Goal: Complete application form: Complete application form

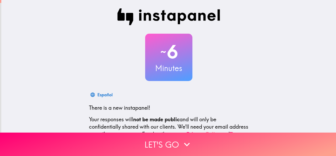
scroll to position [62, 0]
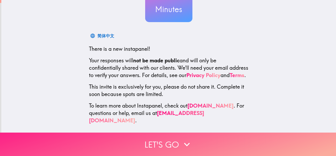
click at [227, 138] on button "Let's go" at bounding box center [168, 143] width 336 height 23
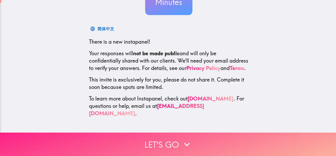
scroll to position [0, 0]
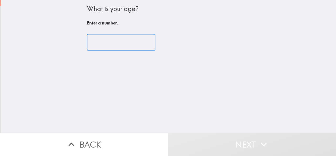
click at [102, 47] on input "number" at bounding box center [121, 42] width 68 height 16
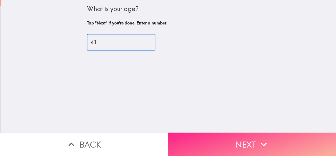
type input "41"
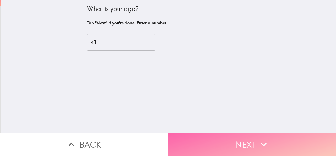
click at [273, 140] on button "Next" at bounding box center [252, 143] width 168 height 23
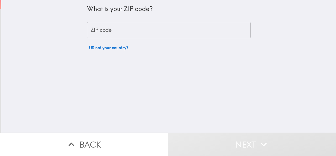
click at [225, 24] on input "ZIP code" at bounding box center [169, 30] width 164 height 16
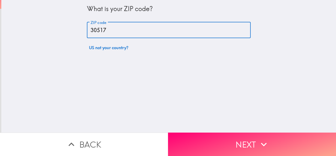
type input "30517"
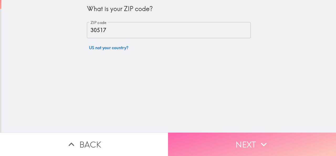
click at [228, 147] on button "Next" at bounding box center [252, 143] width 168 height 23
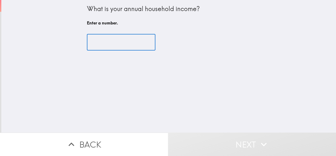
click at [108, 36] on input "number" at bounding box center [121, 42] width 68 height 16
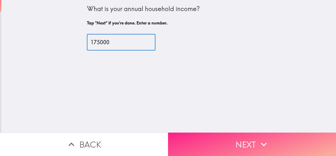
type input "175000"
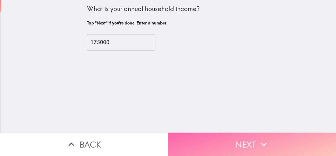
click at [244, 133] on button "Next" at bounding box center [252, 143] width 168 height 23
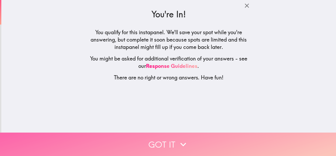
click at [243, 134] on button "Got it" at bounding box center [168, 143] width 336 height 23
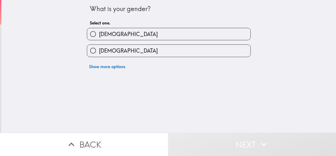
click at [151, 29] on label "Male" at bounding box center [168, 34] width 163 height 12
click at [99, 29] on input "Male" at bounding box center [93, 34] width 12 height 12
radio input "true"
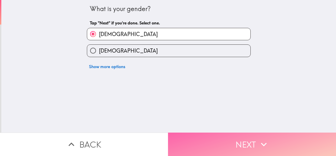
click at [203, 147] on button "Next" at bounding box center [252, 143] width 168 height 23
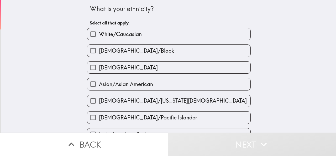
click at [189, 35] on label "White/Caucasian" at bounding box center [168, 34] width 163 height 12
click at [99, 35] on input "White/Caucasian" at bounding box center [93, 34] width 12 height 12
checkbox input "true"
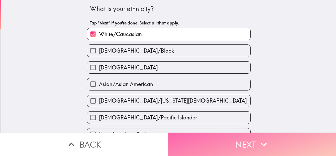
click at [206, 142] on button "Next" at bounding box center [252, 143] width 168 height 23
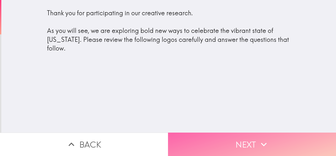
click at [211, 135] on button "Next" at bounding box center [252, 143] width 168 height 23
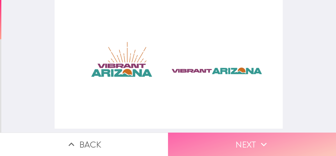
click at [211, 136] on button "Next" at bounding box center [252, 143] width 168 height 23
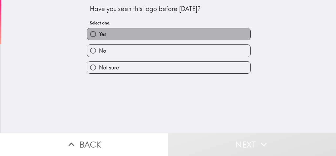
click at [195, 31] on label "Yes" at bounding box center [168, 34] width 163 height 12
click at [99, 31] on input "Yes" at bounding box center [93, 34] width 12 height 12
radio input "true"
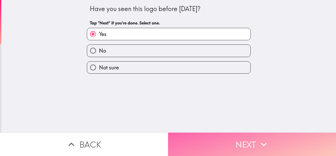
click at [210, 136] on button "Next" at bounding box center [252, 143] width 168 height 23
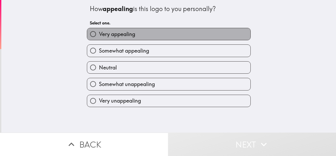
click at [186, 36] on label "Very appealing" at bounding box center [168, 34] width 163 height 12
click at [99, 36] on input "Very appealing" at bounding box center [93, 34] width 12 height 12
radio input "true"
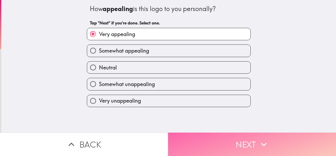
click at [203, 150] on button "Next" at bounding box center [252, 143] width 168 height 23
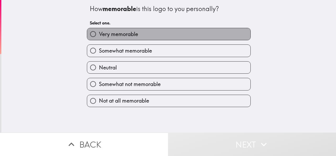
click at [187, 36] on label "Very memorable" at bounding box center [168, 34] width 163 height 12
click at [99, 36] on input "Very memorable" at bounding box center [93, 34] width 12 height 12
radio input "true"
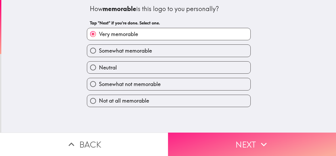
click at [191, 143] on button "Next" at bounding box center [252, 143] width 168 height 23
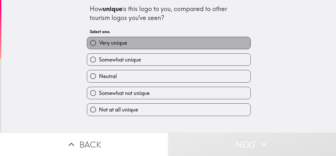
drag, startPoint x: 149, startPoint y: 37, endPoint x: 149, endPoint y: 42, distance: 5.0
click at [149, 42] on label "Very unique" at bounding box center [168, 43] width 163 height 12
click at [99, 42] on input "Very unique" at bounding box center [93, 43] width 12 height 12
radio input "true"
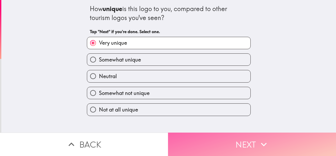
click at [201, 142] on button "Next" at bounding box center [252, 143] width 168 height 23
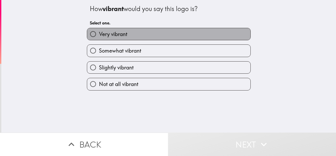
click at [177, 29] on label "Very vibrant" at bounding box center [168, 34] width 163 height 12
click at [99, 29] on input "Very vibrant" at bounding box center [93, 34] width 12 height 12
radio input "true"
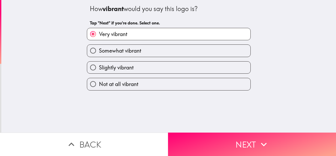
scroll to position [0, 0]
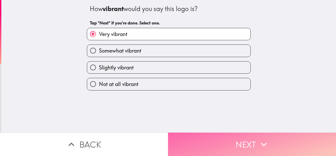
click at [191, 132] on button "Next" at bounding box center [252, 143] width 168 height 23
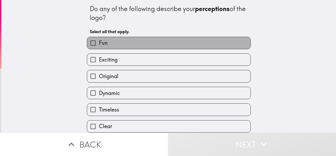
click at [172, 43] on label "Fun" at bounding box center [168, 43] width 163 height 12
click at [99, 43] on input "Fun" at bounding box center [93, 43] width 12 height 12
checkbox input "true"
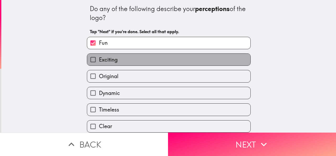
click at [170, 56] on label "Exciting" at bounding box center [168, 60] width 163 height 12
click at [99, 56] on input "Exciting" at bounding box center [93, 60] width 12 height 12
checkbox input "true"
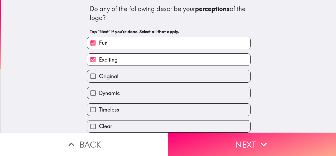
click at [166, 84] on div "Dynamic" at bounding box center [167, 90] width 168 height 17
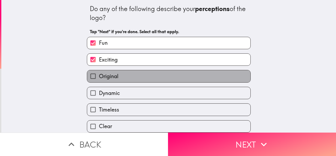
click at [194, 79] on label "Original" at bounding box center [168, 76] width 163 height 12
click at [99, 79] on input "Original" at bounding box center [93, 76] width 12 height 12
checkbox input "true"
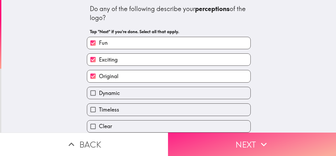
click at [198, 138] on button "Next" at bounding box center [252, 143] width 168 height 23
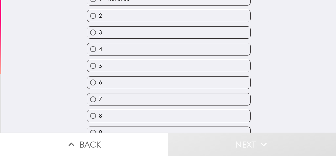
scroll to position [81, 0]
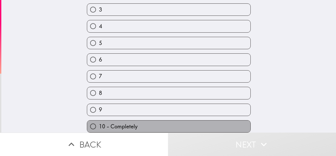
click at [186, 120] on label "10 - Completely" at bounding box center [168, 126] width 163 height 12
click at [99, 120] on input "10 - Completely" at bounding box center [93, 126] width 12 height 12
radio input "true"
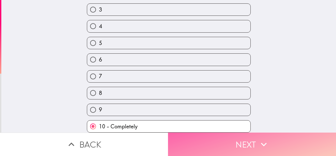
click at [203, 132] on button "Next" at bounding box center [252, 143] width 168 height 23
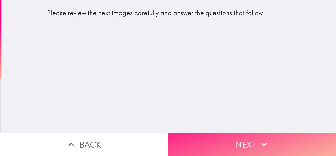
scroll to position [0, 1]
click at [209, 146] on button "Next" at bounding box center [252, 143] width 168 height 23
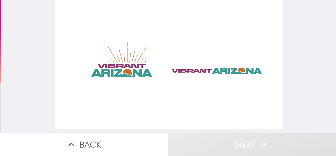
click at [212, 108] on div at bounding box center [169, 64] width 228 height 128
drag, startPoint x: 154, startPoint y: 65, endPoint x: 151, endPoint y: 65, distance: 2.9
click at [152, 65] on div at bounding box center [169, 64] width 228 height 128
drag, startPoint x: 144, startPoint y: 69, endPoint x: 148, endPoint y: 71, distance: 3.9
click at [147, 71] on div at bounding box center [169, 64] width 228 height 128
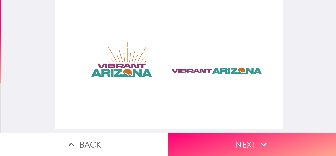
click at [193, 77] on div at bounding box center [169, 64] width 228 height 128
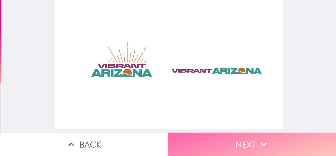
click at [195, 139] on button "Next" at bounding box center [252, 143] width 168 height 23
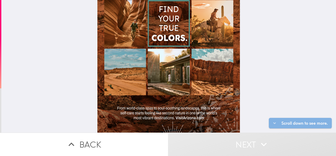
scroll to position [76, 0]
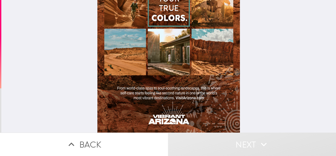
click at [176, 11] on div at bounding box center [168, 30] width 142 height 205
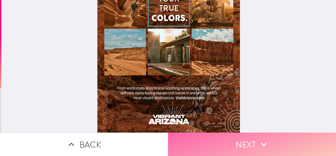
click at [190, 149] on button "Next" at bounding box center [252, 143] width 168 height 23
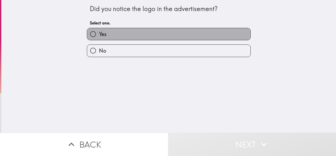
click at [183, 33] on label "Yes" at bounding box center [168, 34] width 163 height 12
click at [99, 33] on input "Yes" at bounding box center [93, 34] width 12 height 12
radio input "true"
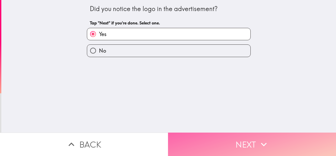
click at [196, 137] on button "Next" at bounding box center [252, 143] width 168 height 23
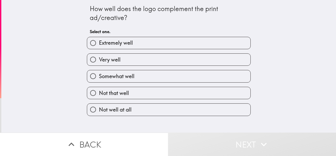
click at [196, 136] on button "Next" at bounding box center [252, 143] width 168 height 23
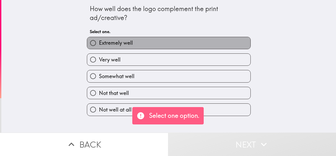
click at [173, 41] on label "Extremely well" at bounding box center [168, 43] width 163 height 12
click at [99, 41] on input "Extremely well" at bounding box center [93, 43] width 12 height 12
radio input "true"
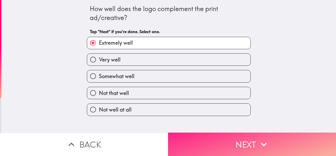
click at [191, 142] on button "Next" at bounding box center [252, 143] width 168 height 23
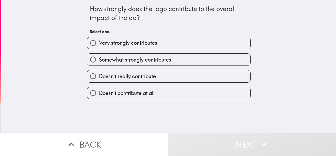
click at [172, 37] on div "Very strongly contributes" at bounding box center [169, 43] width 164 height 12
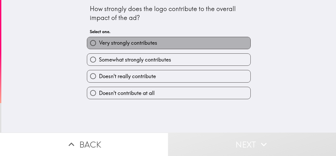
click at [171, 40] on label "Very strongly contributes" at bounding box center [168, 43] width 163 height 12
click at [99, 40] on input "Very strongly contributes" at bounding box center [93, 43] width 12 height 12
radio input "true"
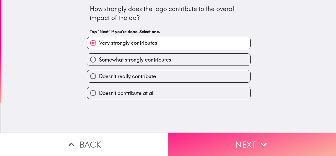
click at [191, 135] on button "Next" at bounding box center [252, 143] width 168 height 23
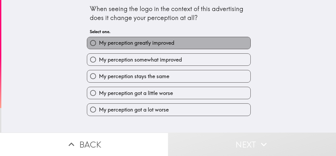
click at [187, 40] on label "My perception greatly improved" at bounding box center [168, 43] width 163 height 12
click at [99, 40] on input "My perception greatly improved" at bounding box center [93, 43] width 12 height 12
radio input "true"
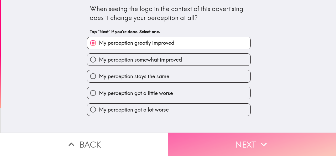
click at [190, 145] on button "Next" at bounding box center [252, 143] width 168 height 23
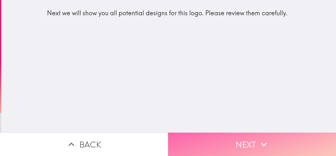
click at [234, 144] on button "Next" at bounding box center [252, 143] width 168 height 23
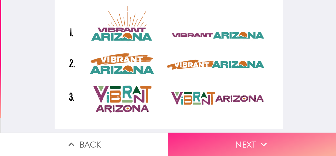
click at [241, 140] on button "Next" at bounding box center [252, 143] width 168 height 23
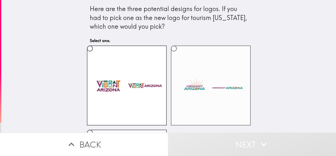
click at [186, 103] on label at bounding box center [211, 85] width 80 height 80
click at [180, 54] on input "radio" at bounding box center [174, 48] width 12 height 12
radio input "true"
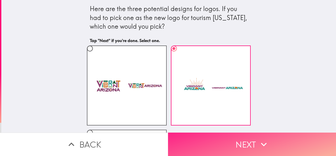
click at [192, 137] on button "Next" at bounding box center [252, 143] width 168 height 23
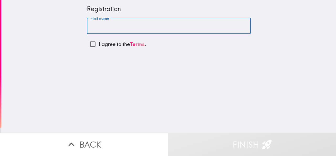
click at [183, 24] on input "First name" at bounding box center [169, 26] width 164 height 16
type input "vibrant"
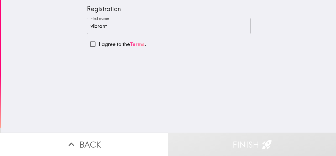
click at [130, 46] on link "Terms" at bounding box center [137, 44] width 15 height 7
click at [87, 43] on input "I agree to the Terms ." at bounding box center [93, 44] width 12 height 12
checkbox input "true"
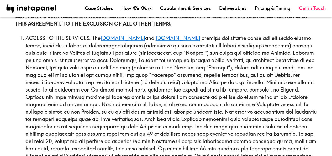
scroll to position [150, 0]
